Goal: Information Seeking & Learning: Check status

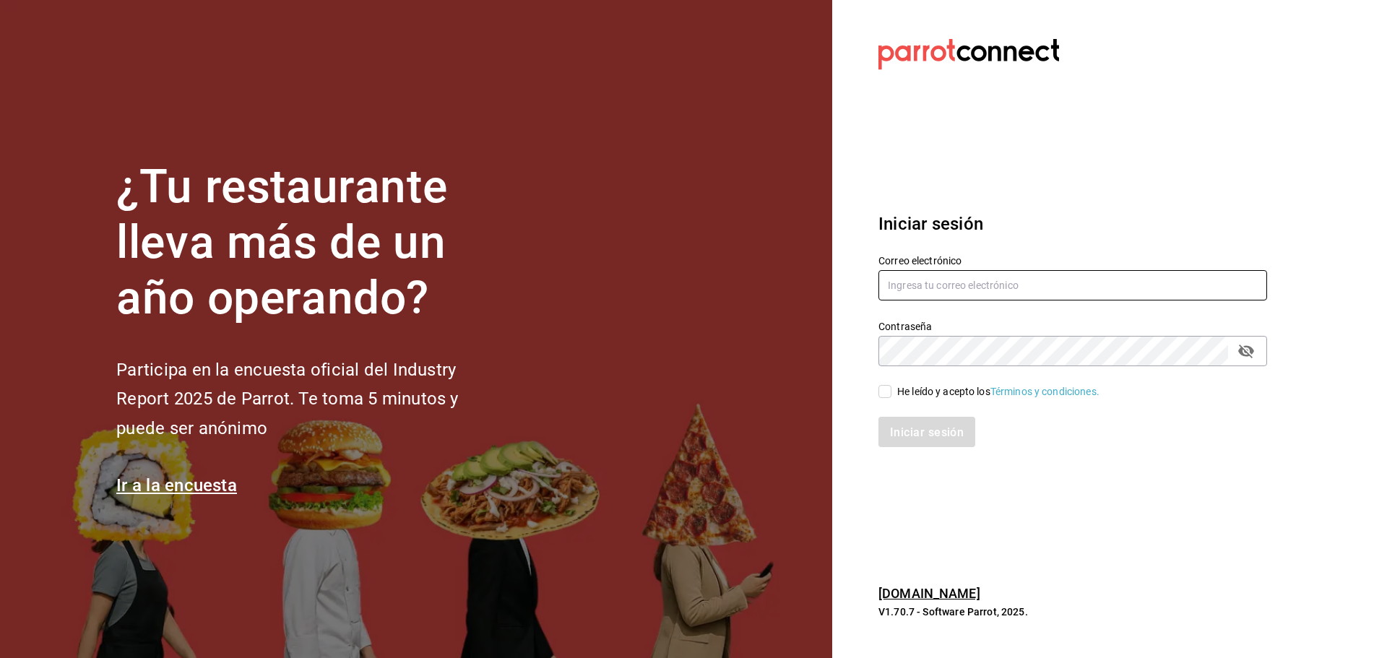
type input "[EMAIL_ADDRESS][DOMAIN_NAME]"
click at [892, 392] on span "He leído y acepto los Términos y condiciones." at bounding box center [996, 391] width 208 height 15
click at [892, 392] on input "He leído y acepto los Términos y condiciones." at bounding box center [885, 391] width 13 height 13
checkbox input "true"
click at [921, 425] on font "Iniciar sesión" at bounding box center [928, 432] width 74 height 14
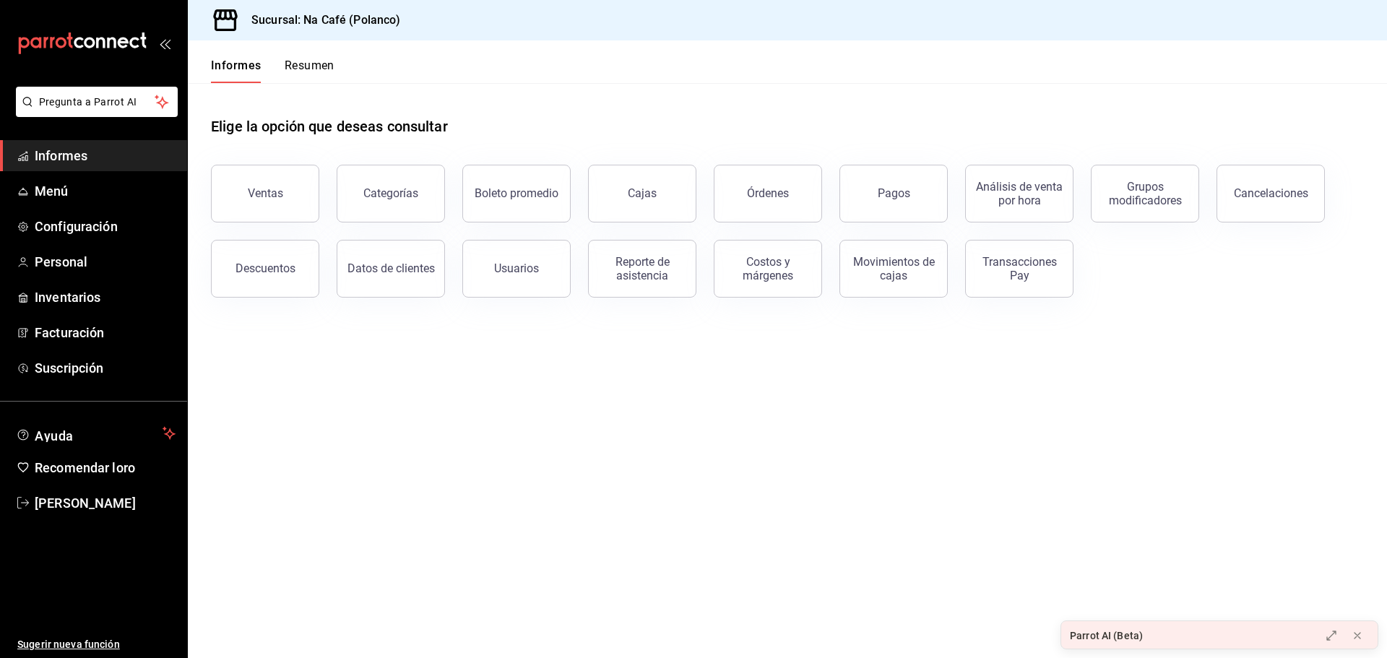
click at [548, 421] on main "Elige la opción que deseas consultar Ventas Categorías Boleto promedio Cajas Ór…" at bounding box center [788, 370] width 1200 height 575
click at [253, 184] on button "Ventas" at bounding box center [265, 194] width 108 height 58
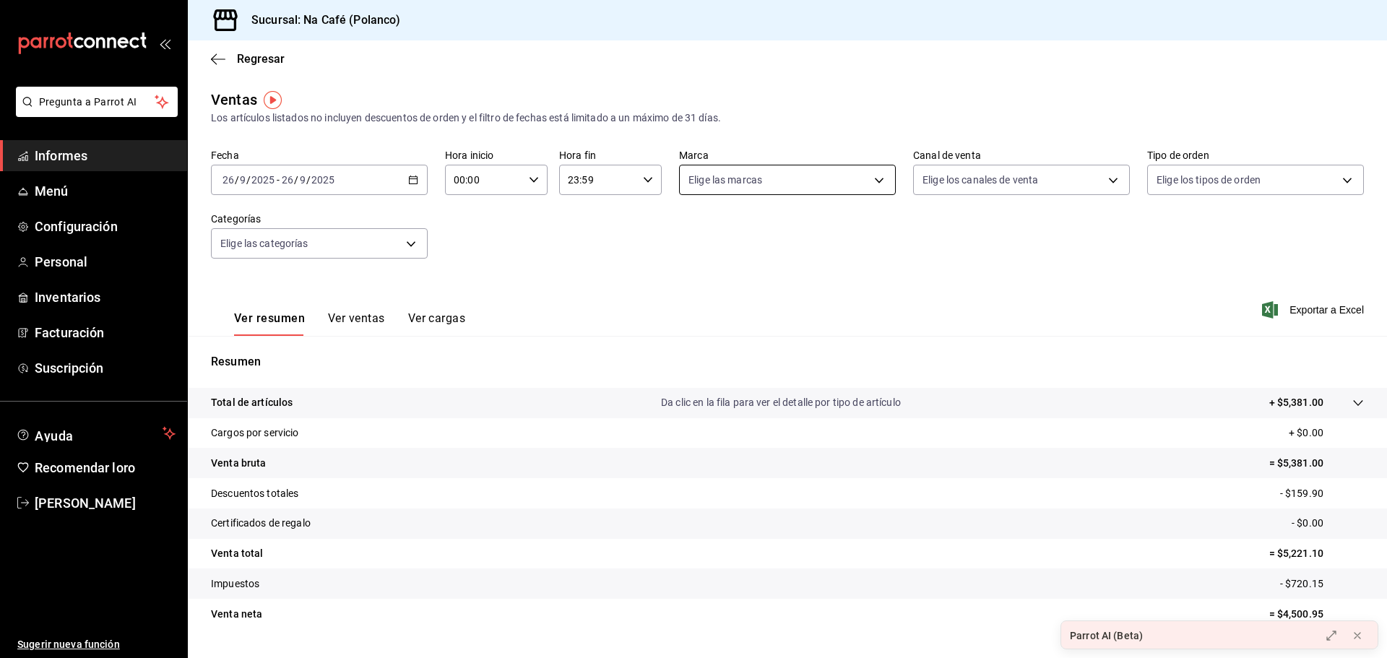
click at [861, 183] on body "Pregunta a Parrot AI Informes Menú Configuración Personal Inventarios Facturaci…" at bounding box center [693, 329] width 1387 height 658
click at [739, 382] on font "Lo esencial de Piú" at bounding box center [755, 382] width 81 height 12
type input "740770d3-132d-434a-b850-f2b71527e711"
checkbox input "true"
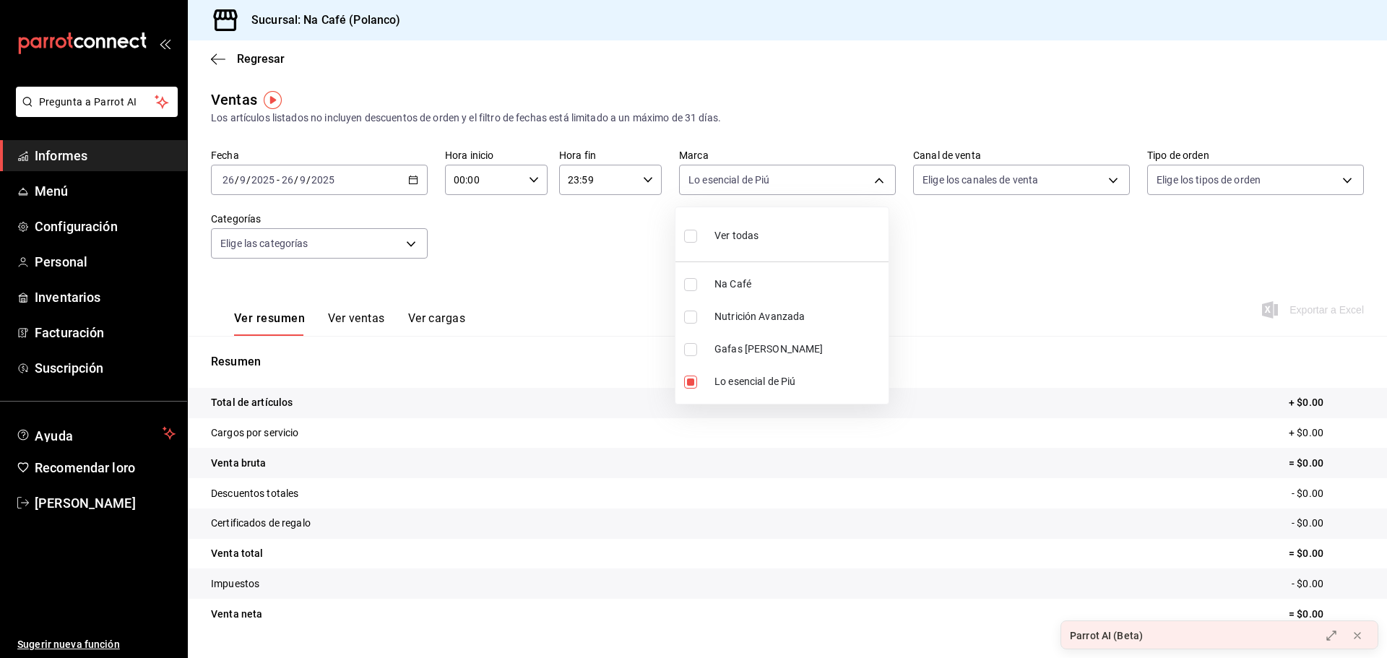
click at [410, 180] on div at bounding box center [693, 329] width 1387 height 658
click at [410, 180] on icon "button" at bounding box center [413, 180] width 10 height 10
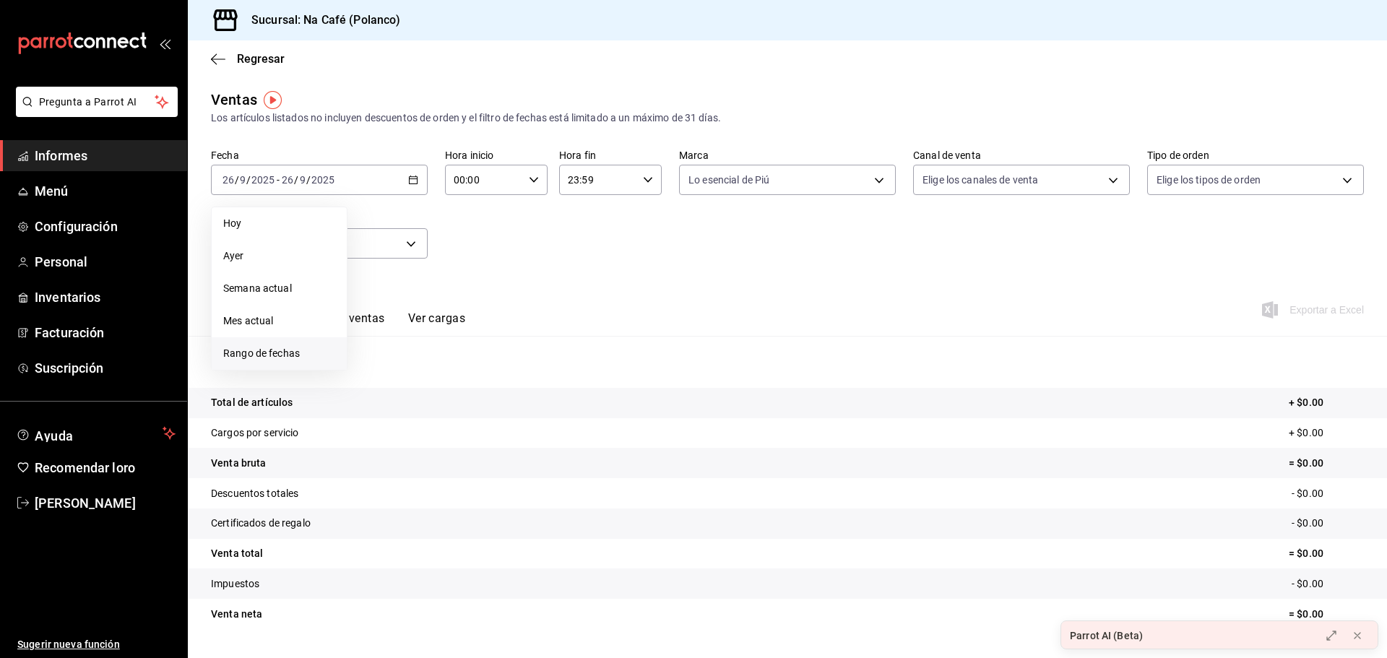
click at [259, 348] on font "Rango de fechas" at bounding box center [261, 354] width 77 height 12
click at [375, 269] on button "1" at bounding box center [377, 276] width 25 height 26
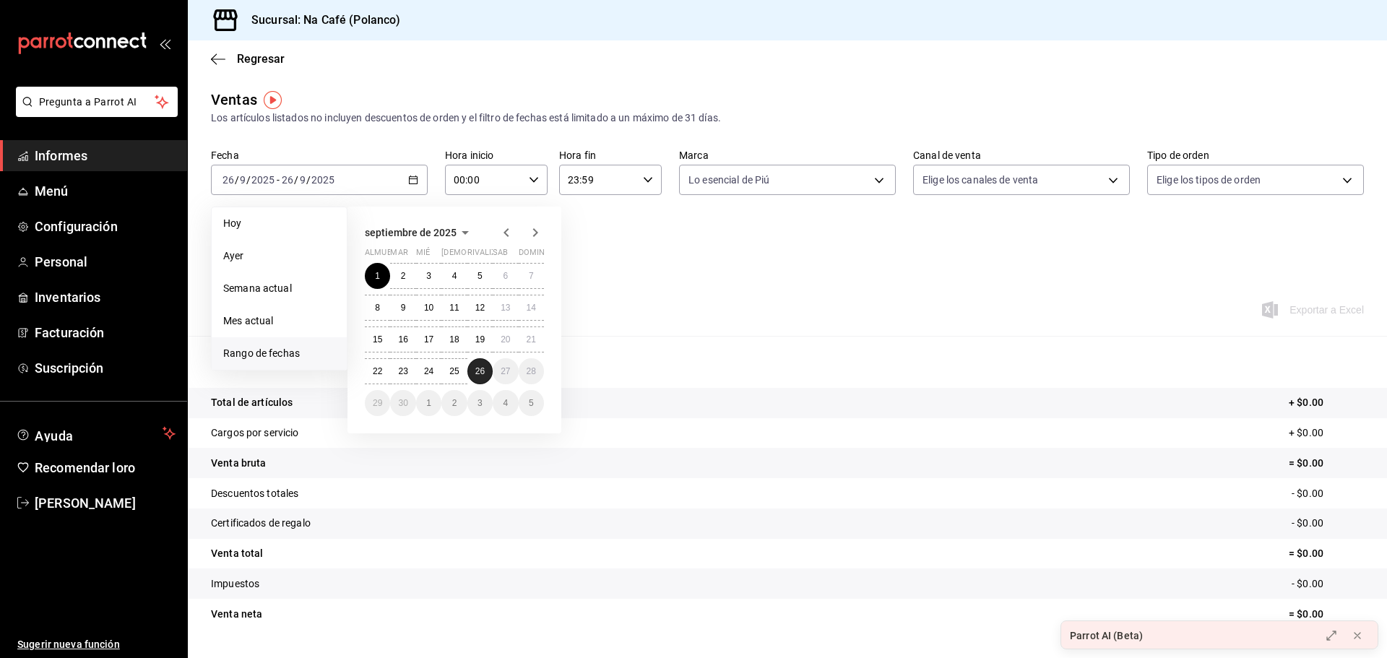
click at [478, 369] on font "26" at bounding box center [479, 371] width 9 height 10
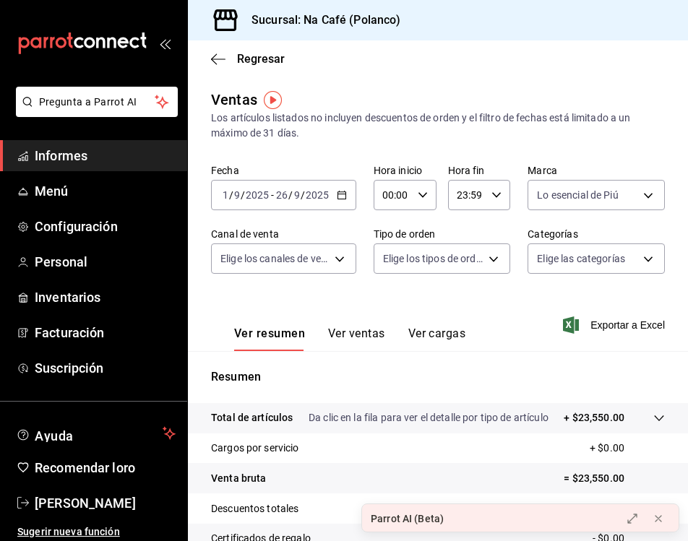
click at [361, 339] on font "Ver ventas" at bounding box center [356, 334] width 57 height 14
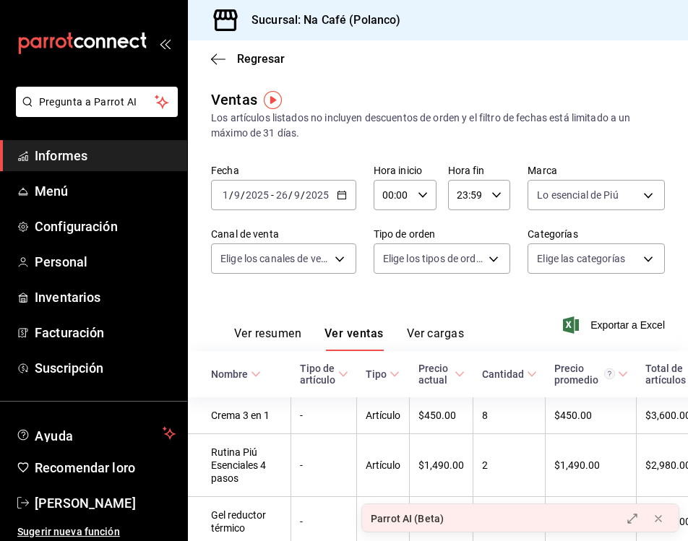
click at [272, 338] on font "Ver resumen" at bounding box center [267, 334] width 67 height 14
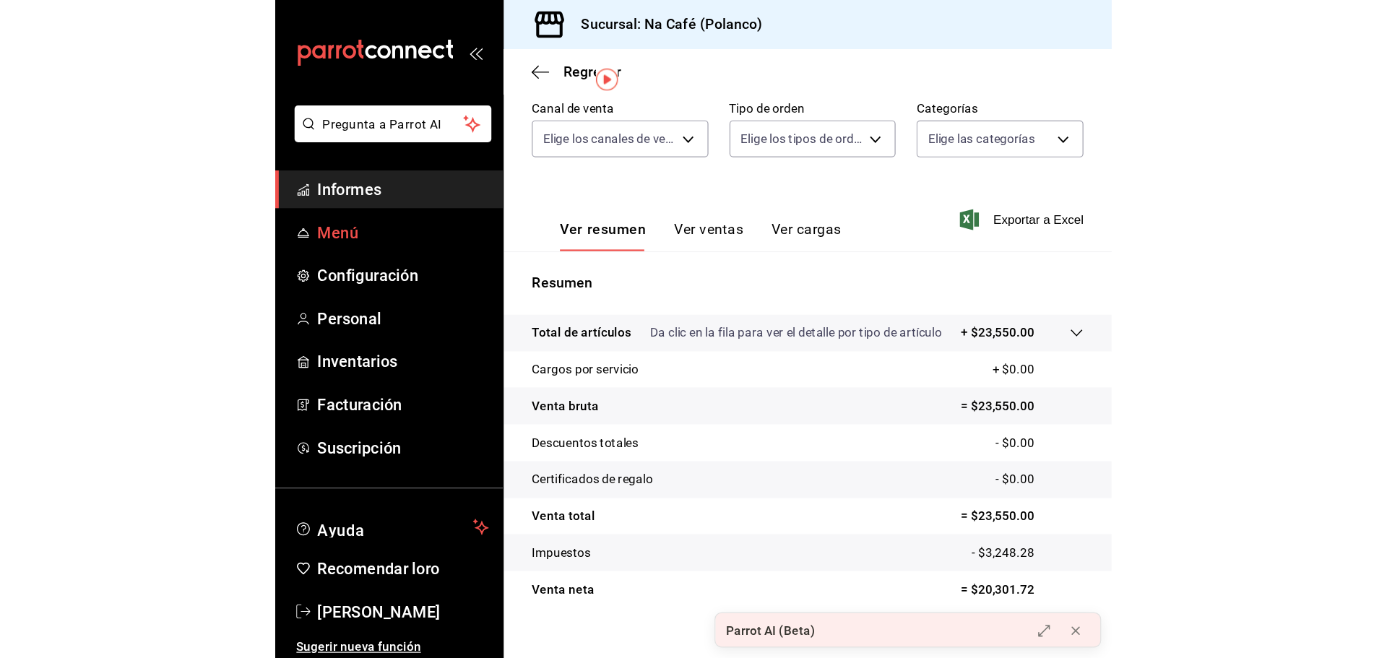
scroll to position [35, 0]
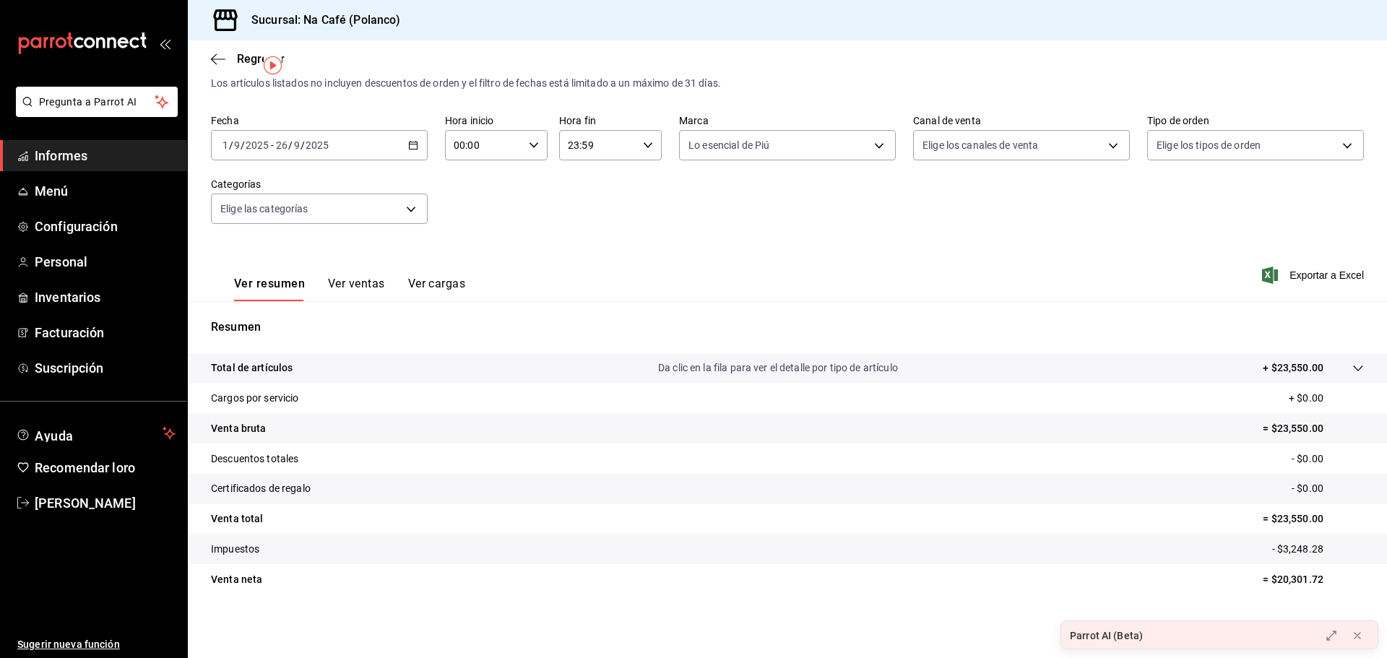
click at [43, 150] on font "Informes" at bounding box center [61, 155] width 53 height 15
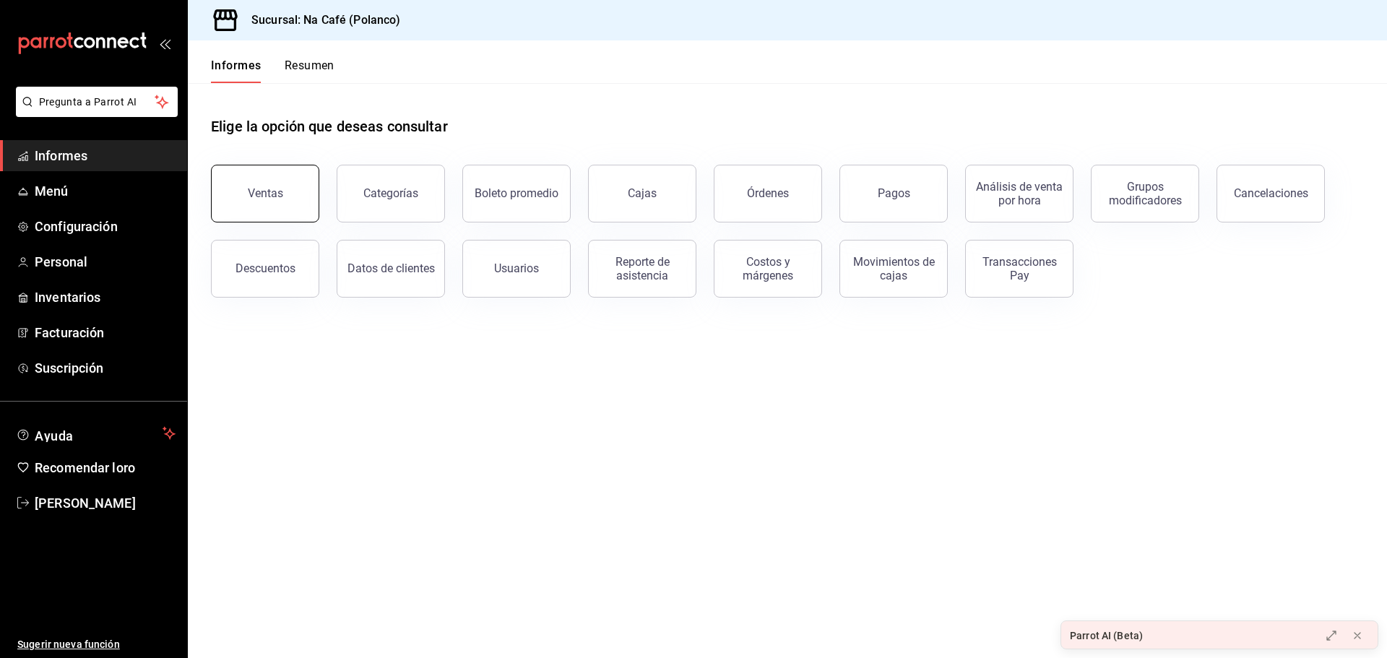
click at [264, 198] on font "Ventas" at bounding box center [265, 193] width 35 height 14
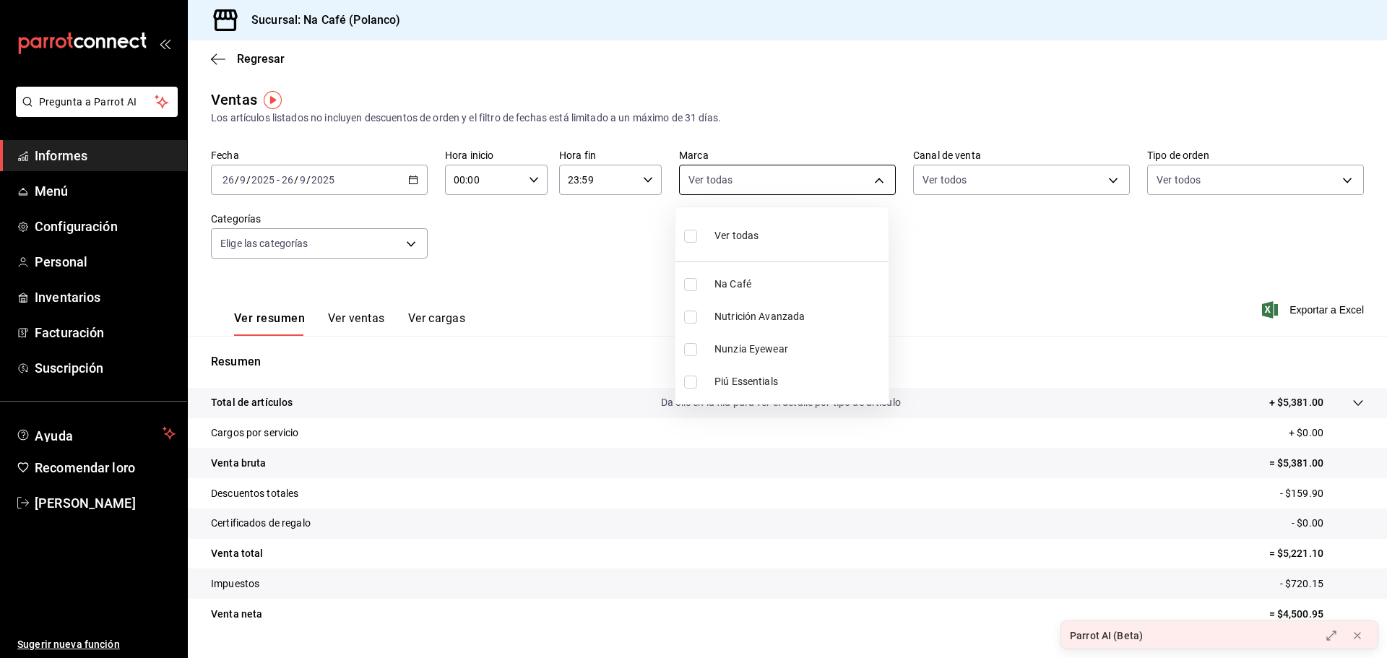
click at [872, 178] on body "Pregunta a Parrot AI Informes Menú Configuración Personal Inventarios Facturaci…" at bounding box center [693, 329] width 1387 height 658
click at [762, 285] on span "Na Café" at bounding box center [799, 284] width 168 height 15
type input "47c215c2-fcab-4eae-87e6-fc2b81f22ec3"
click at [686, 283] on input "checkbox" at bounding box center [690, 284] width 13 height 13
checkbox input "false"
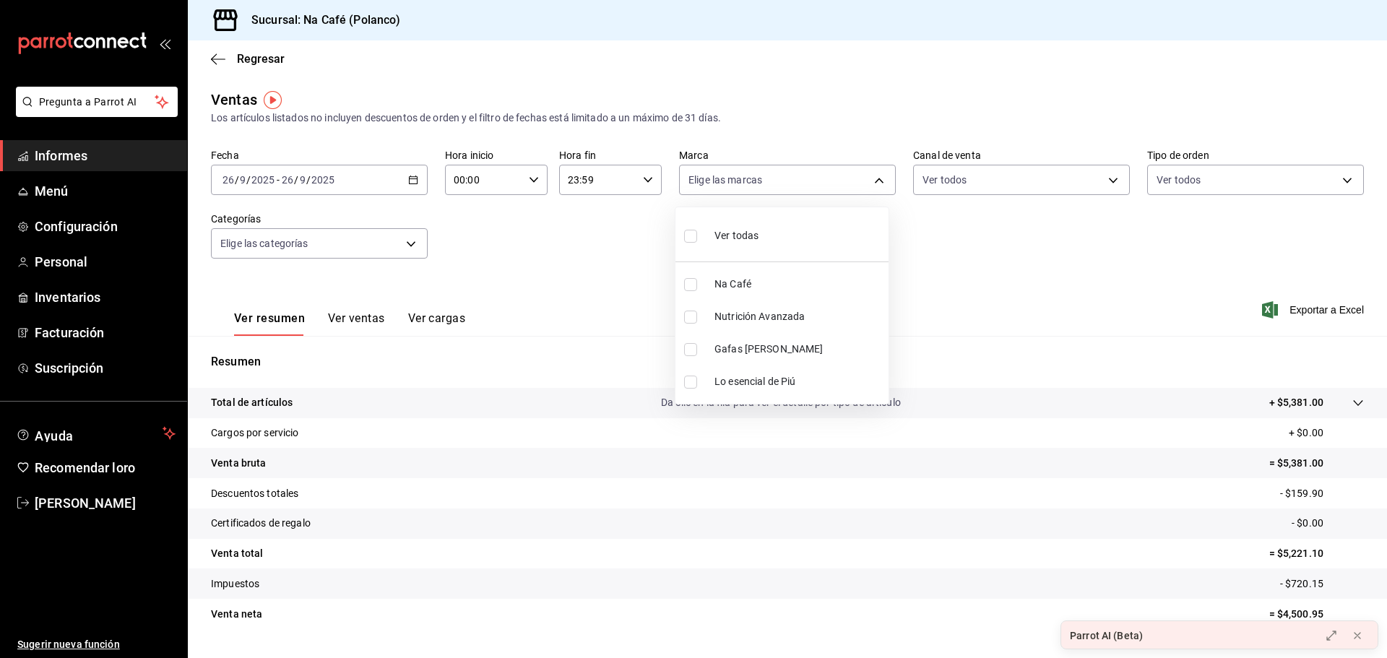
click at [698, 318] on label at bounding box center [693, 317] width 19 height 13
click at [697, 318] on input "checkbox" at bounding box center [690, 317] width 13 height 13
checkbox input "false"
click at [692, 353] on input "checkbox" at bounding box center [690, 349] width 13 height 13
checkbox input "true"
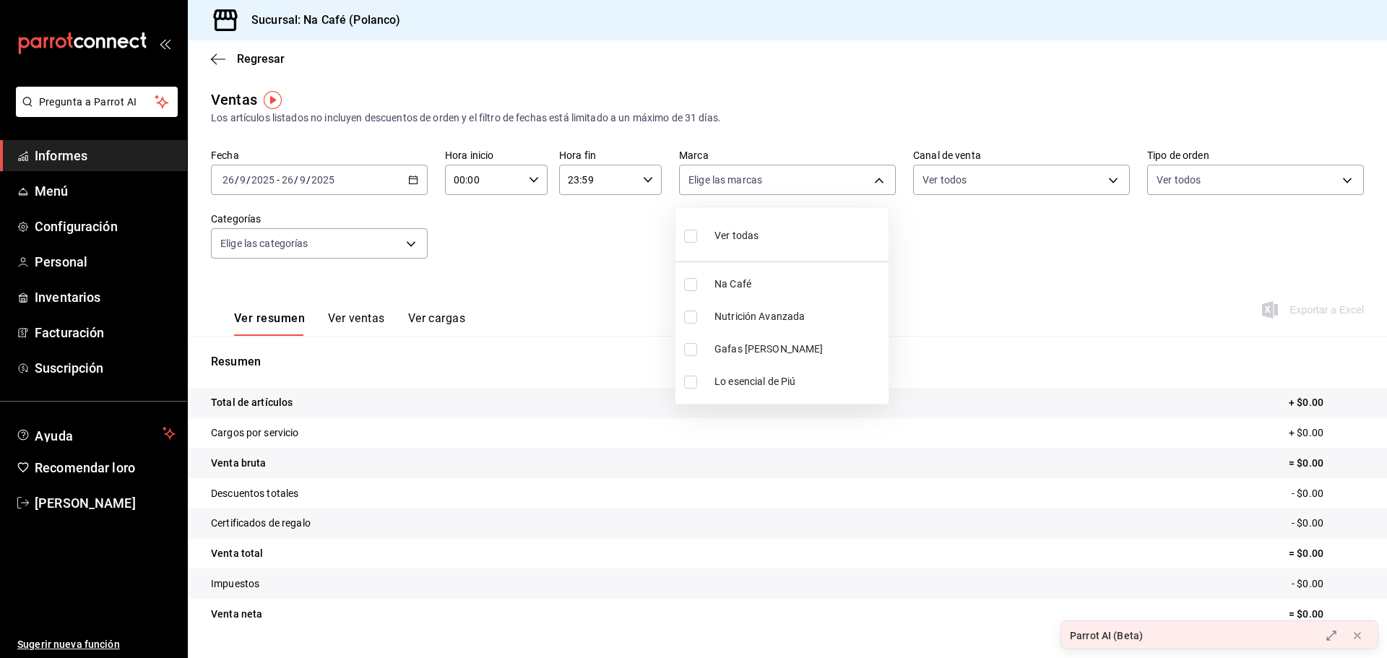
type input "b248e77d-450b-4ce5-8280-b42eeabf785d"
click at [416, 180] on div at bounding box center [693, 329] width 1387 height 658
click at [416, 179] on \(Stroke\) "button" at bounding box center [413, 180] width 9 height 8
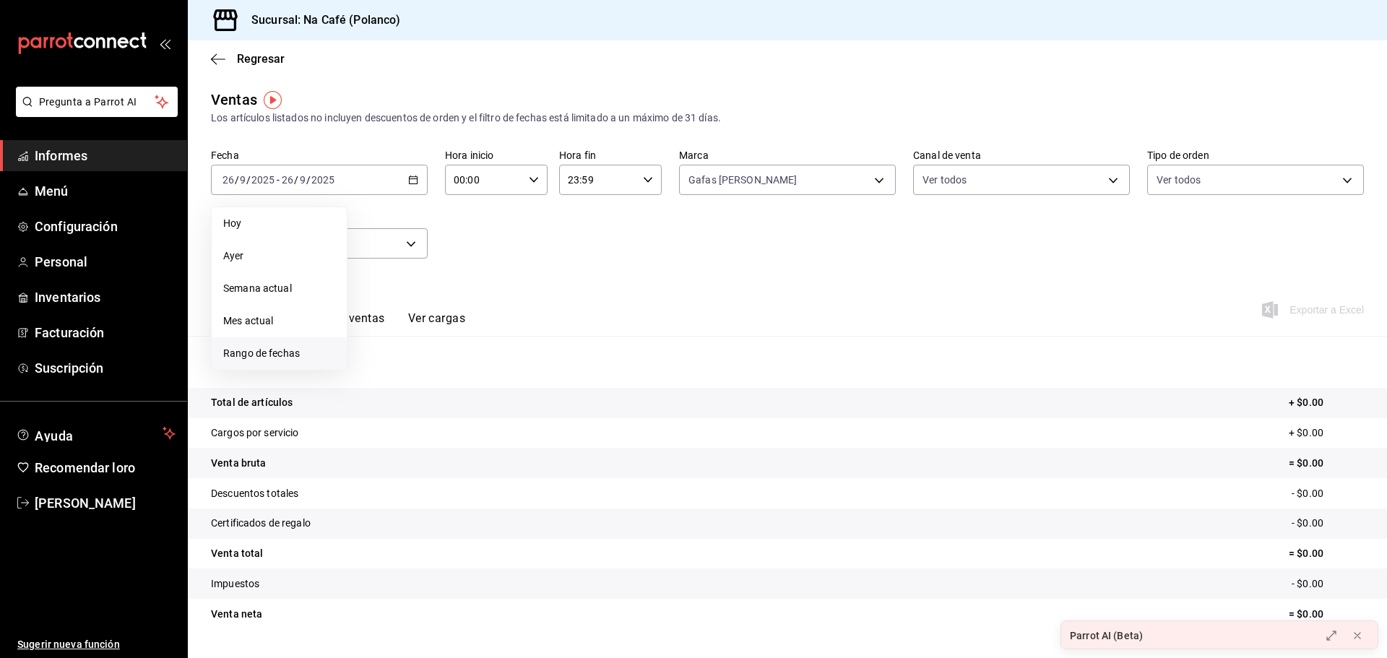
click at [240, 358] on font "Rango de fechas" at bounding box center [261, 354] width 77 height 12
click at [380, 279] on font "1" at bounding box center [377, 276] width 5 height 10
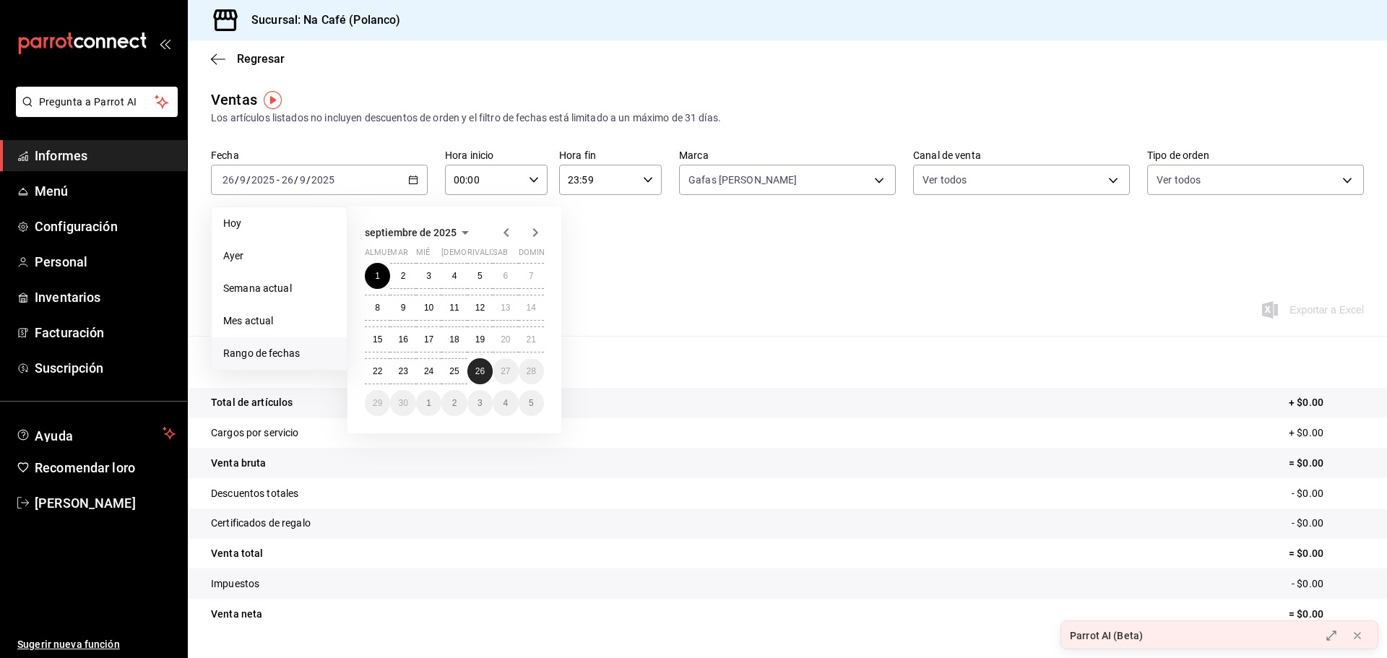
click at [483, 374] on font "26" at bounding box center [479, 371] width 9 height 10
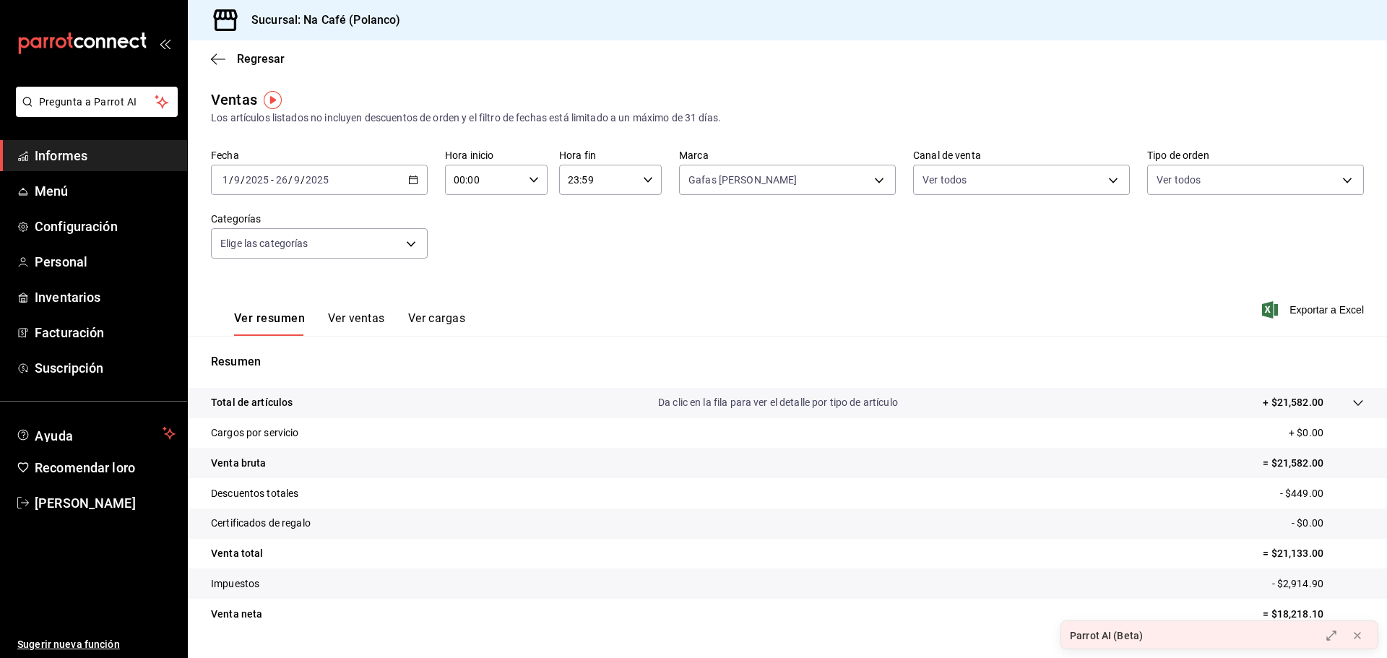
click at [481, 626] on tr "Venta neta = $18,218.10" at bounding box center [788, 614] width 1200 height 30
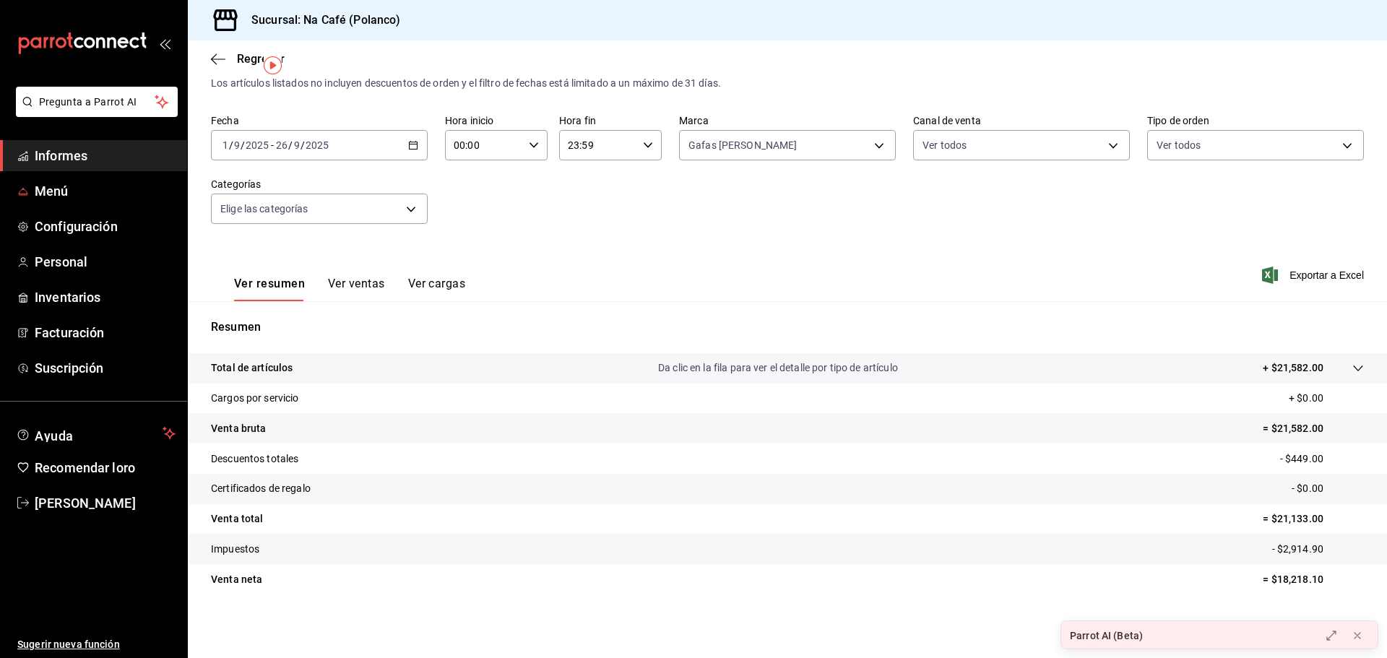
drag, startPoint x: 73, startPoint y: 155, endPoint x: 100, endPoint y: 131, distance: 36.8
click at [73, 155] on font "Informes" at bounding box center [61, 155] width 53 height 15
